Goal: Task Accomplishment & Management: Use online tool/utility

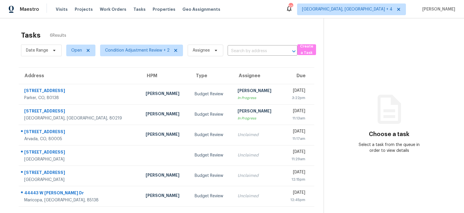
scroll to position [18, 0]
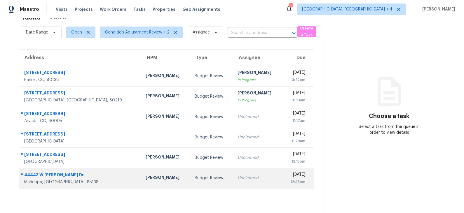
click at [190, 173] on td "Budget Review" at bounding box center [211, 178] width 43 height 20
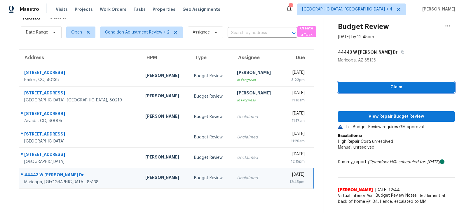
click at [371, 87] on span "Claim" at bounding box center [395, 87] width 107 height 7
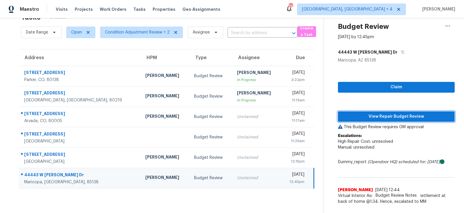
click at [368, 118] on span "View Repair Budget Review" at bounding box center [395, 116] width 107 height 7
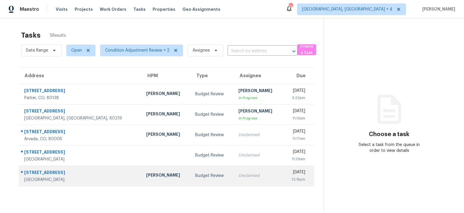
click at [150, 174] on div "[PERSON_NAME]" at bounding box center [166, 175] width 40 height 7
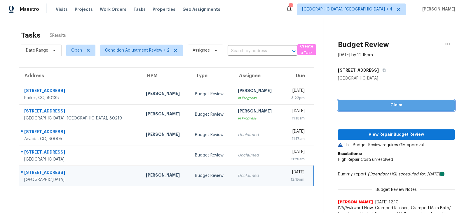
click at [393, 106] on span "Claim" at bounding box center [395, 105] width 107 height 7
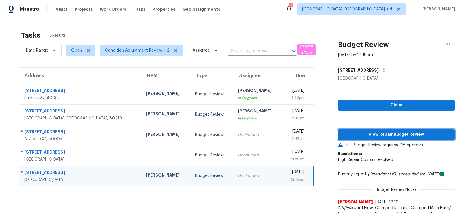
click at [382, 132] on span "View Repair Budget Review" at bounding box center [395, 134] width 107 height 7
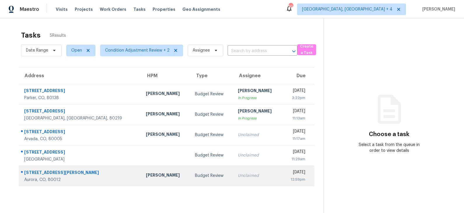
click at [156, 172] on td "[PERSON_NAME]" at bounding box center [165, 176] width 49 height 20
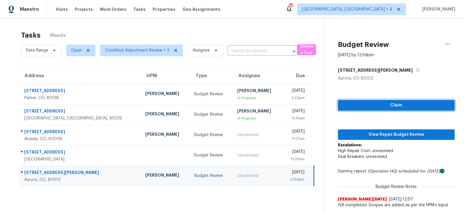
click at [379, 108] on span "Claim" at bounding box center [395, 105] width 107 height 7
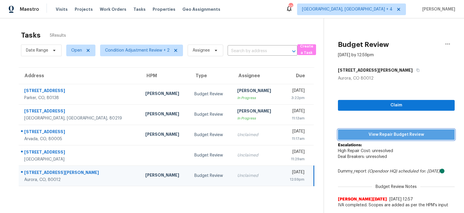
click at [373, 136] on span "View Repair Budget Review" at bounding box center [395, 134] width 107 height 7
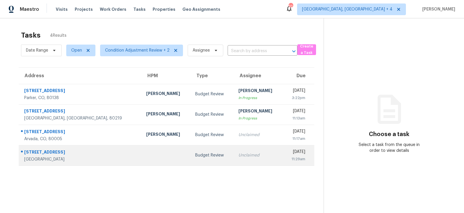
click at [195, 156] on div "Budget Review" at bounding box center [212, 156] width 34 height 6
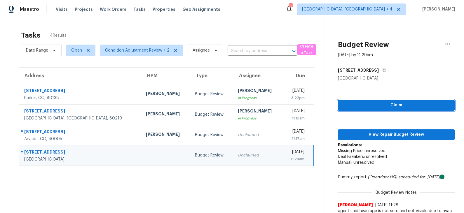
click at [385, 105] on span "Claim" at bounding box center [395, 105] width 107 height 7
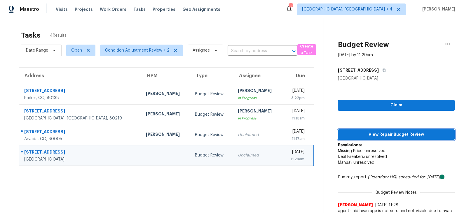
click at [380, 133] on span "View Repair Budget Review" at bounding box center [395, 134] width 107 height 7
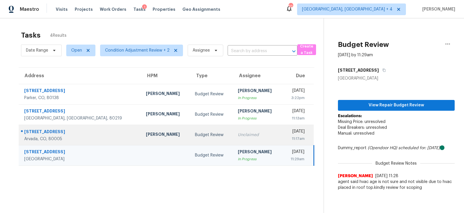
click at [195, 132] on div "Budget Review" at bounding box center [212, 135] width 34 height 6
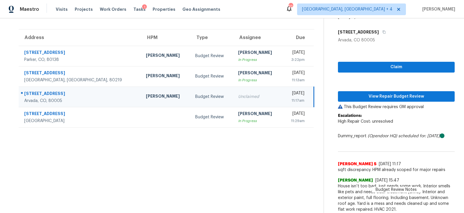
scroll to position [40, 0]
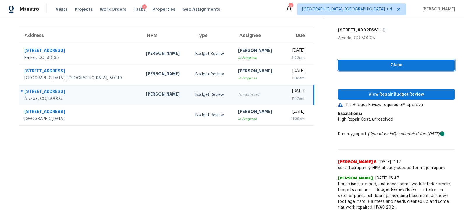
click at [386, 64] on span "Claim" at bounding box center [395, 65] width 107 height 7
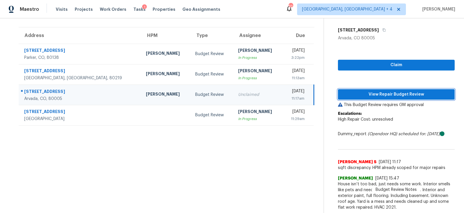
click at [381, 95] on span "View Repair Budget Review" at bounding box center [395, 94] width 107 height 7
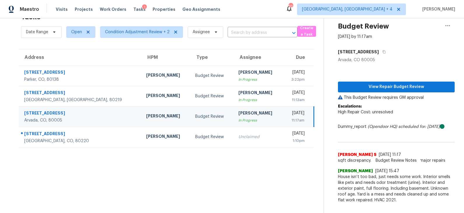
scroll to position [18, 0]
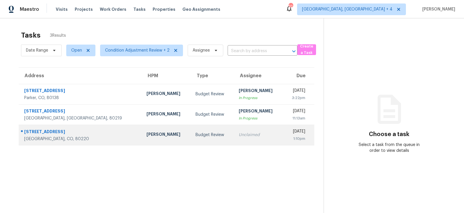
click at [195, 137] on div "Budget Review" at bounding box center [212, 135] width 34 height 6
